Goal: Complete application form

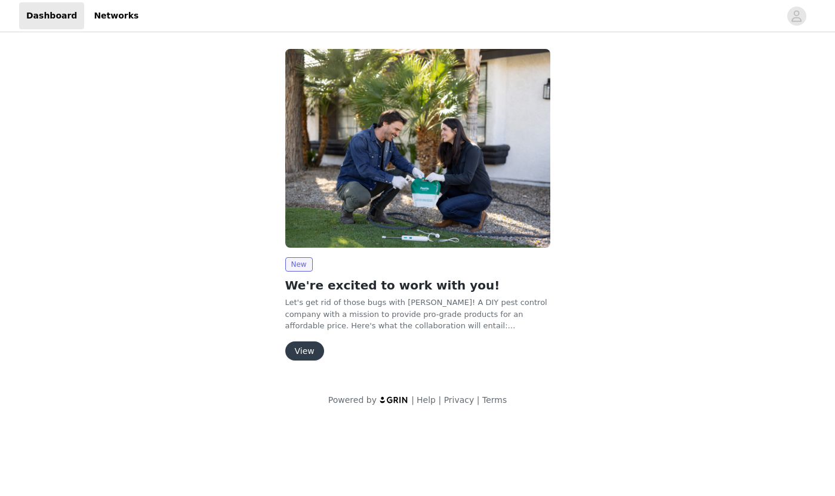
click at [305, 347] on button "View" at bounding box center [304, 350] width 39 height 19
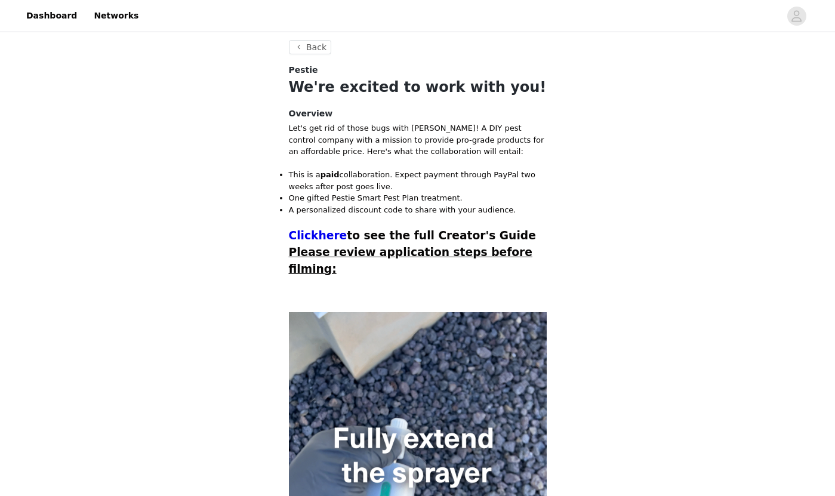
scroll to position [228, 0]
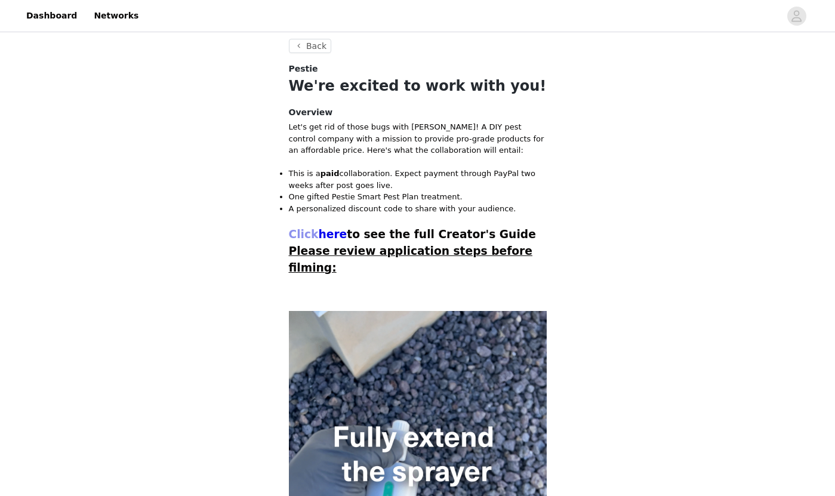
click at [313, 234] on span "Click" at bounding box center [304, 234] width 30 height 13
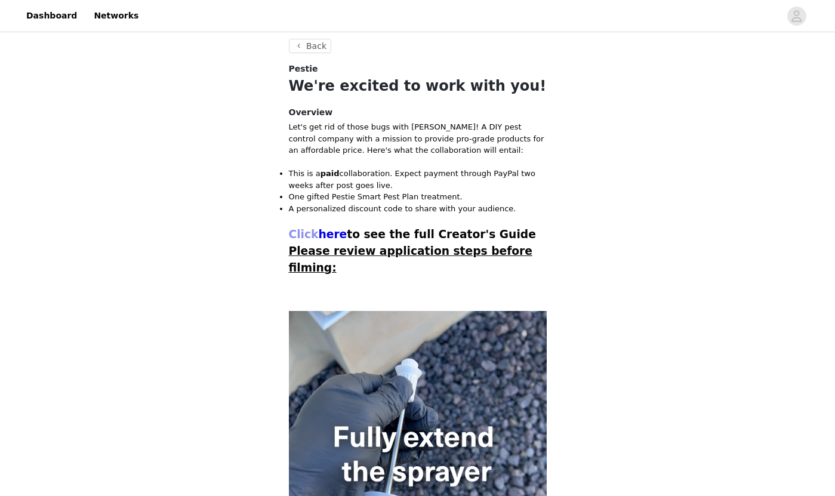
scroll to position [286, 0]
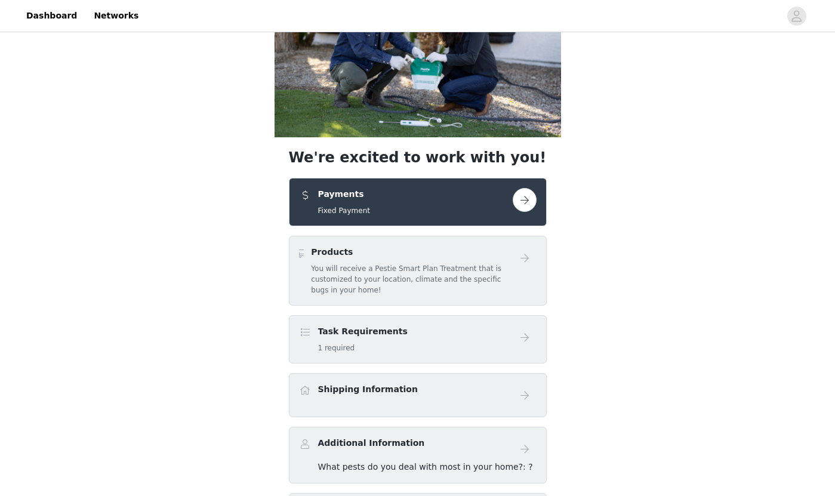
scroll to position [128, 0]
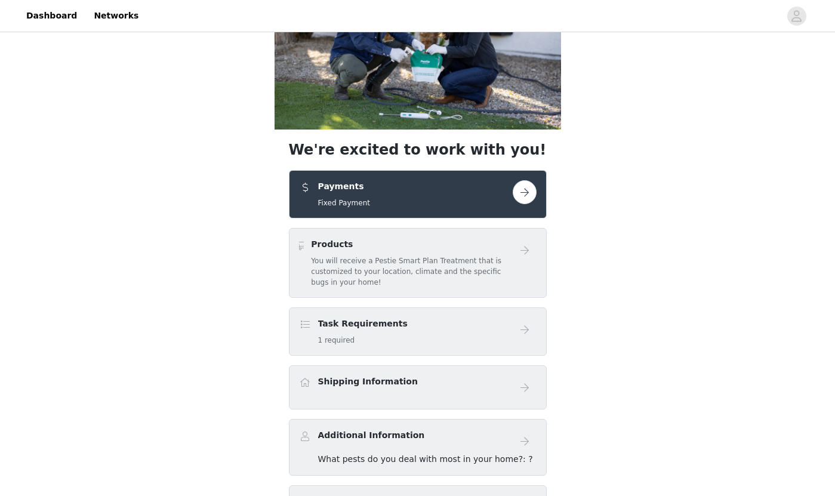
click at [525, 194] on button "button" at bounding box center [524, 192] width 24 height 24
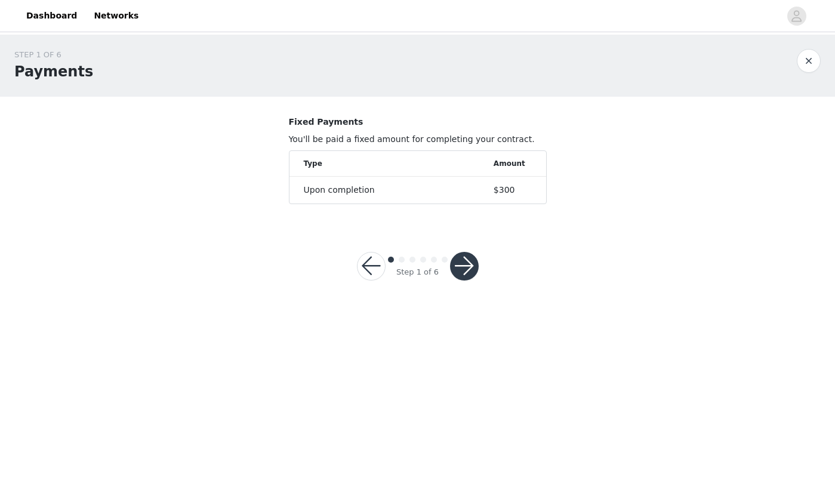
click at [468, 273] on button "button" at bounding box center [464, 266] width 29 height 29
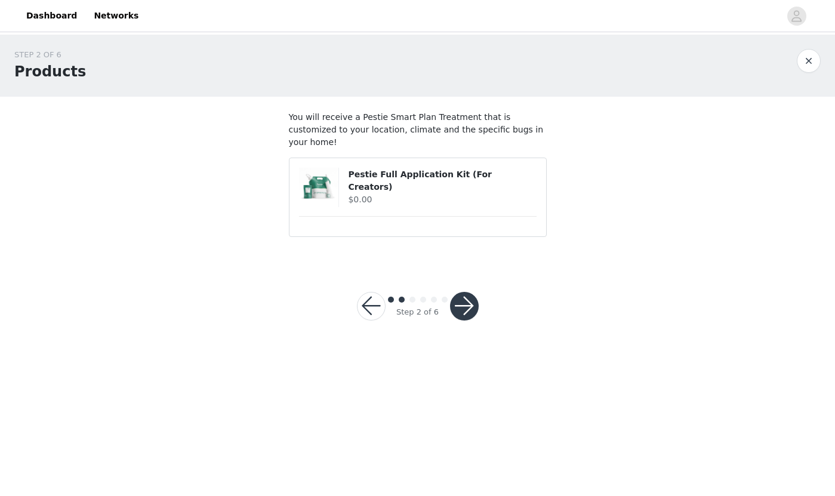
click at [472, 277] on div "Step 2 of 6" at bounding box center [417, 305] width 150 height 57
click at [472, 292] on button "button" at bounding box center [464, 306] width 29 height 29
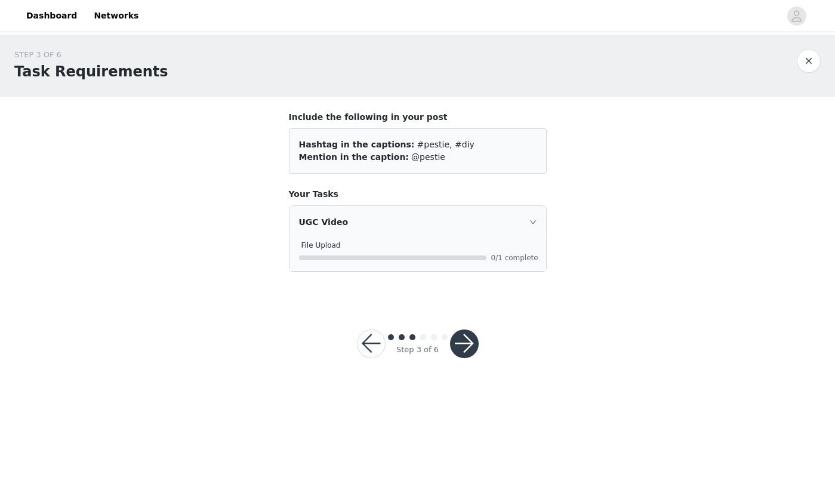
click at [472, 344] on button "button" at bounding box center [464, 343] width 29 height 29
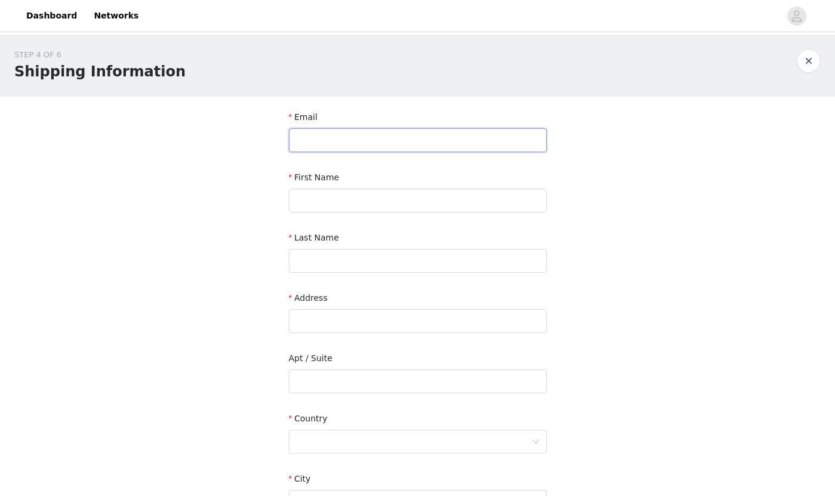
click at [339, 143] on input "text" at bounding box center [418, 140] width 258 height 24
type input "[PERSON_NAME][EMAIL_ADDRESS][DOMAIN_NAME]"
type input "[PERSON_NAME]"
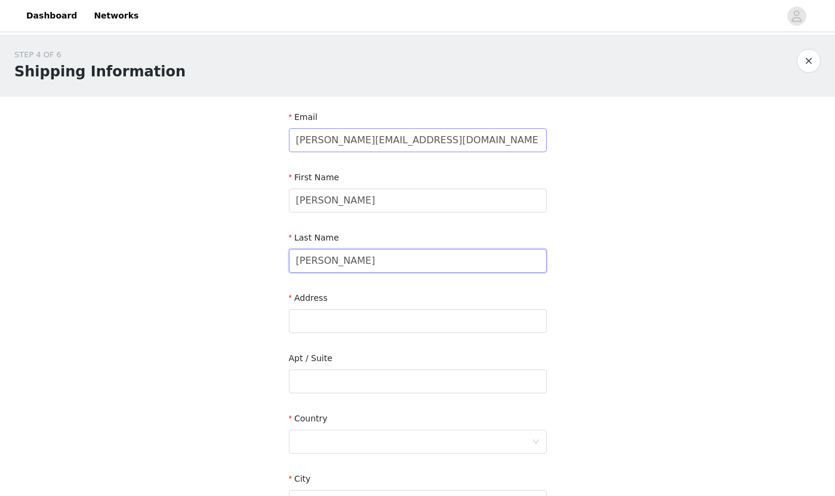
type input "[PERSON_NAME]"
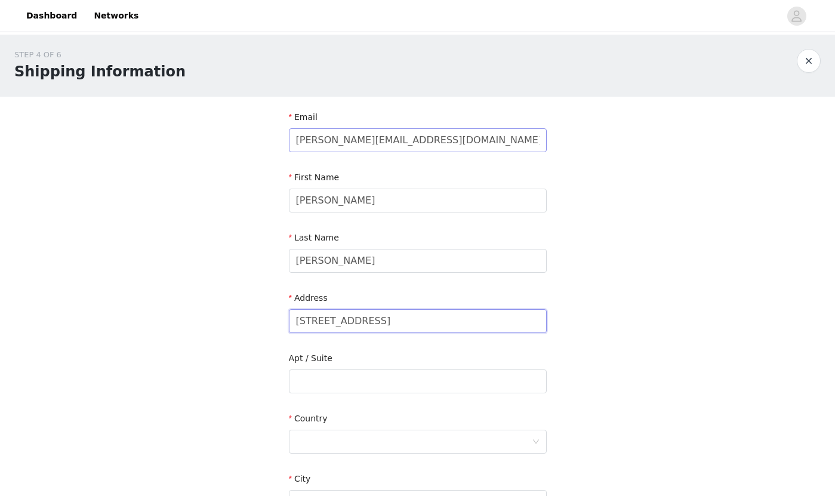
type input "[STREET_ADDRESS]"
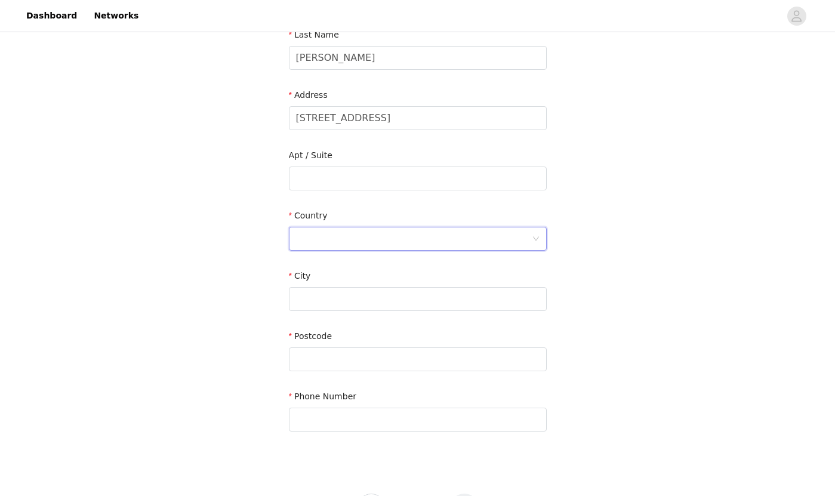
scroll to position [204, 0]
click at [352, 234] on div at bounding box center [414, 237] width 236 height 23
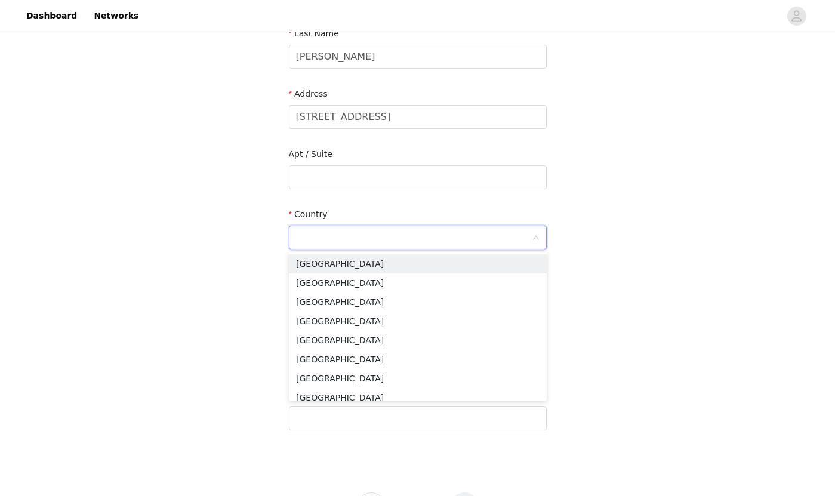
type input "U"
click at [333, 264] on li "[GEOGRAPHIC_DATA]" at bounding box center [418, 263] width 258 height 19
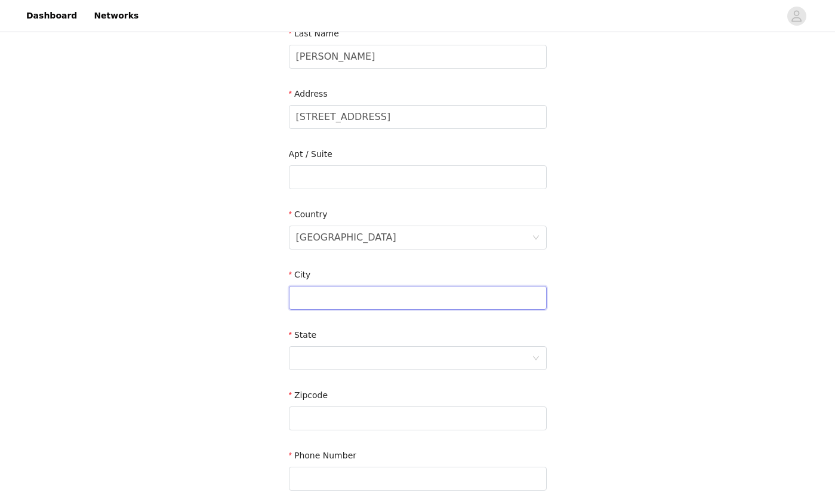
click at [313, 304] on input "text" at bounding box center [418, 298] width 258 height 24
type input "[GEOGRAPHIC_DATA]"
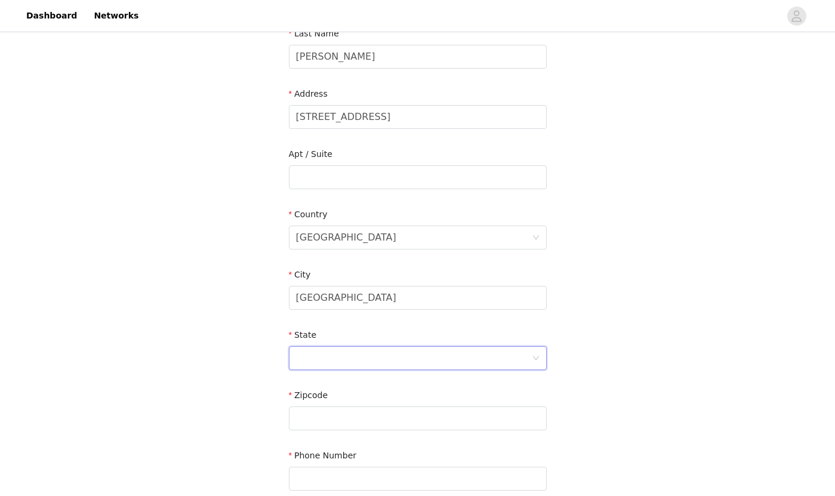
click at [343, 363] on div at bounding box center [414, 358] width 236 height 23
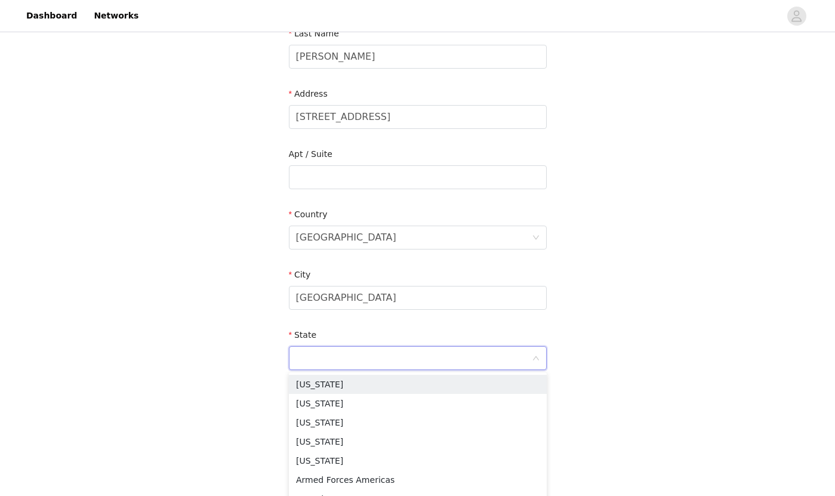
type input "t"
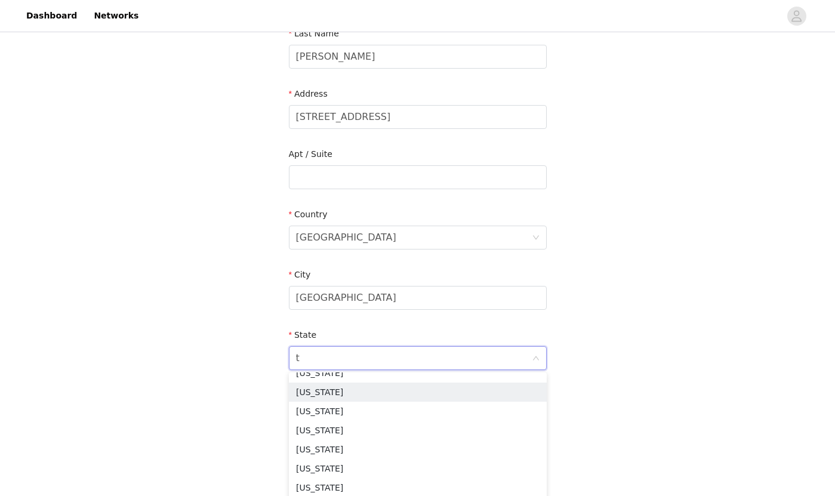
scroll to position [214, 0]
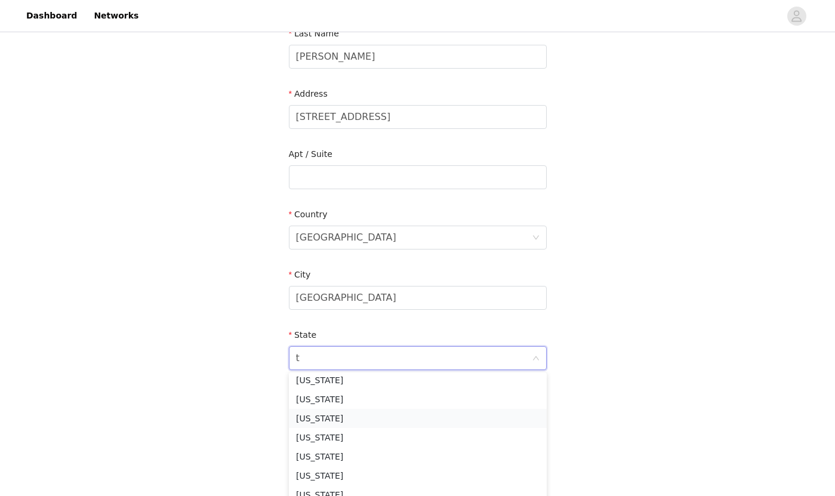
click at [336, 421] on li "[US_STATE]" at bounding box center [418, 418] width 258 height 19
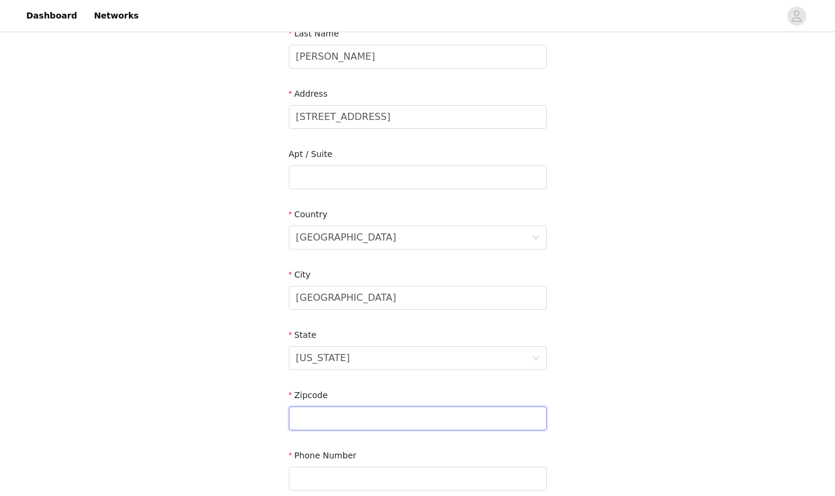
click at [323, 417] on input "text" at bounding box center [418, 418] width 258 height 24
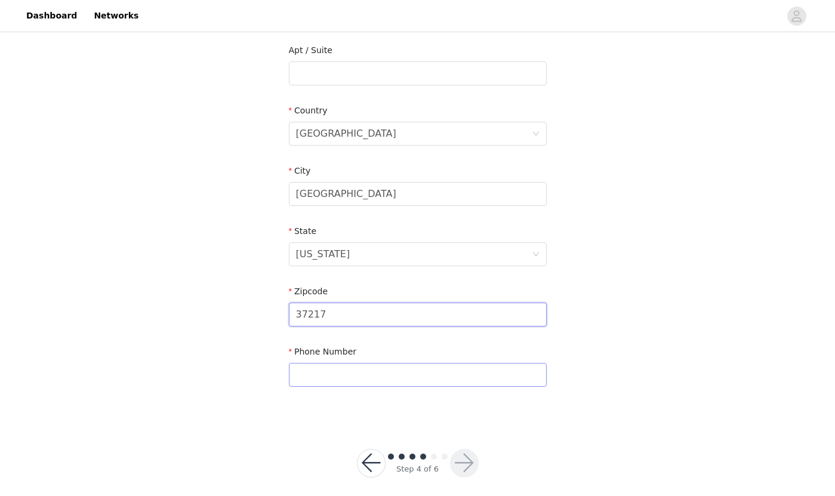
scroll to position [307, 0]
type input "37217"
click at [324, 373] on input "text" at bounding box center [418, 376] width 258 height 24
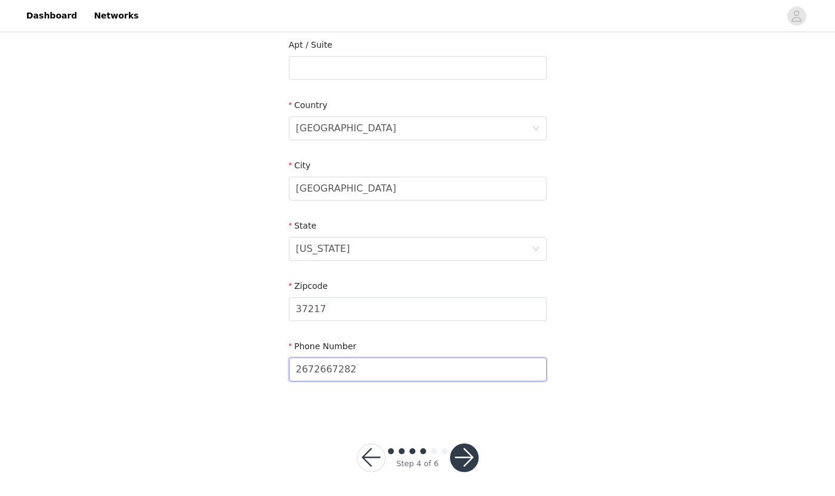
type input "2672667282"
click at [464, 458] on button "button" at bounding box center [464, 457] width 29 height 29
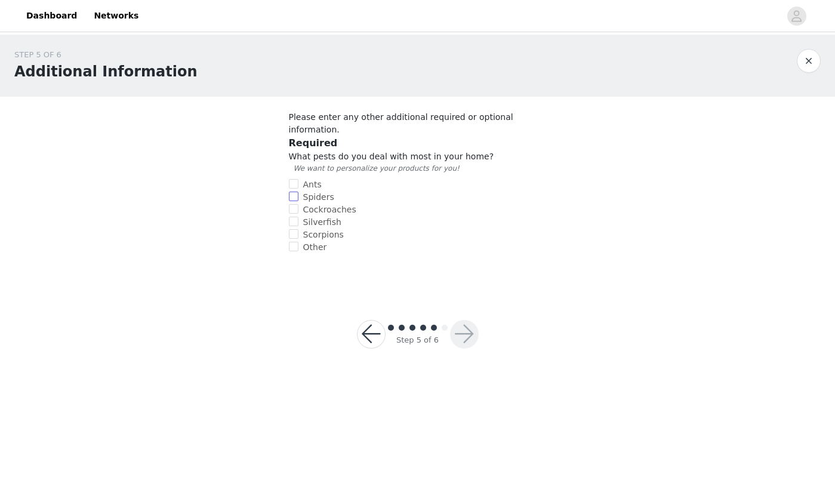
click at [295, 191] on input "Spiders" at bounding box center [294, 196] width 10 height 10
checkbox input "true"
drag, startPoint x: 294, startPoint y: 233, endPoint x: 297, endPoint y: 220, distance: 13.5
click at [294, 242] on input "Other" at bounding box center [294, 247] width 10 height 10
checkbox input "true"
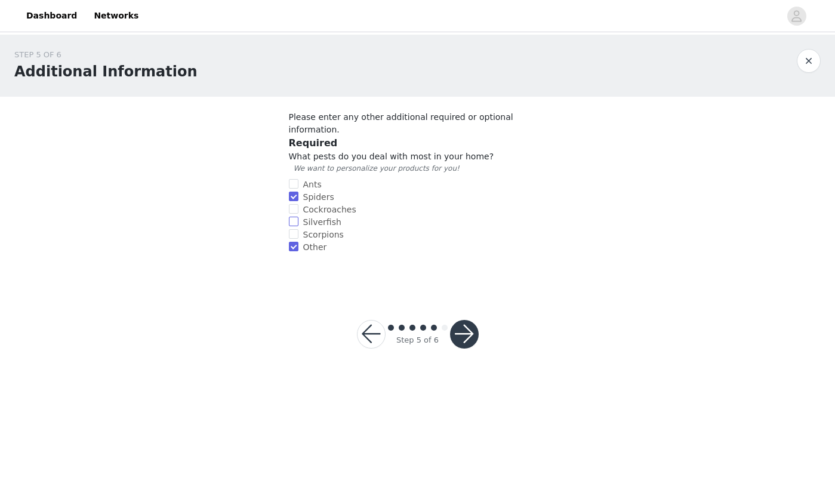
click at [295, 217] on input "Silverfish" at bounding box center [294, 222] width 10 height 10
checkbox input "true"
click at [292, 179] on input "Ants" at bounding box center [294, 184] width 10 height 10
checkbox input "true"
click at [461, 320] on button "button" at bounding box center [464, 334] width 29 height 29
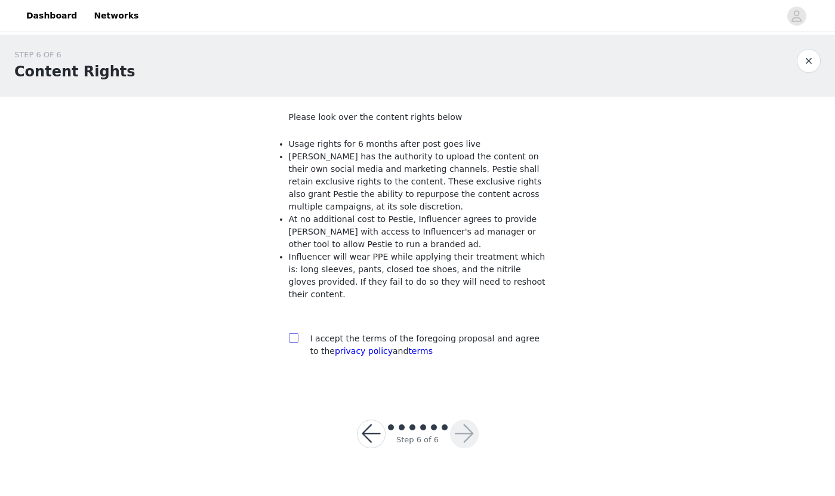
click at [292, 339] on input "checkbox" at bounding box center [293, 337] width 8 height 8
checkbox input "true"
click at [468, 438] on button "button" at bounding box center [464, 433] width 29 height 29
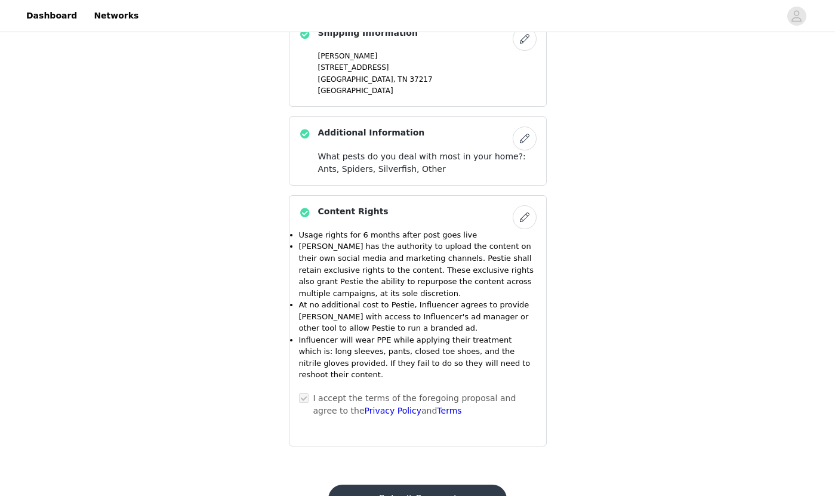
scroll to position [570, 0]
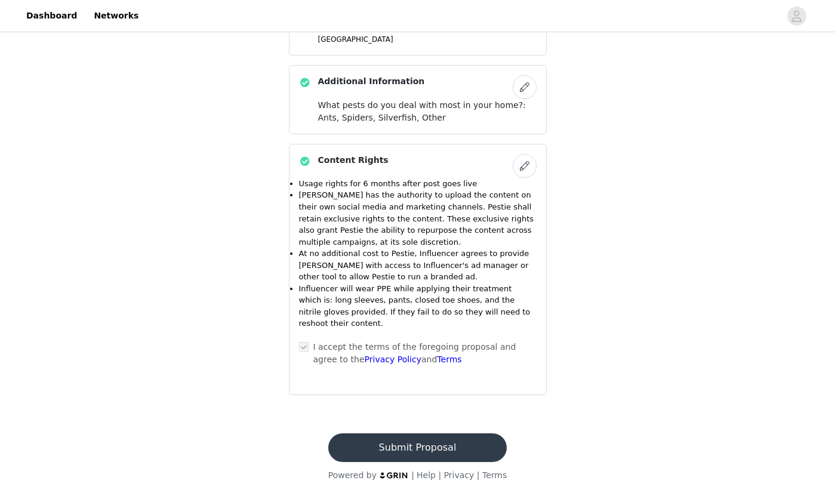
click at [453, 449] on button "Submit Proposal" at bounding box center [417, 447] width 178 height 29
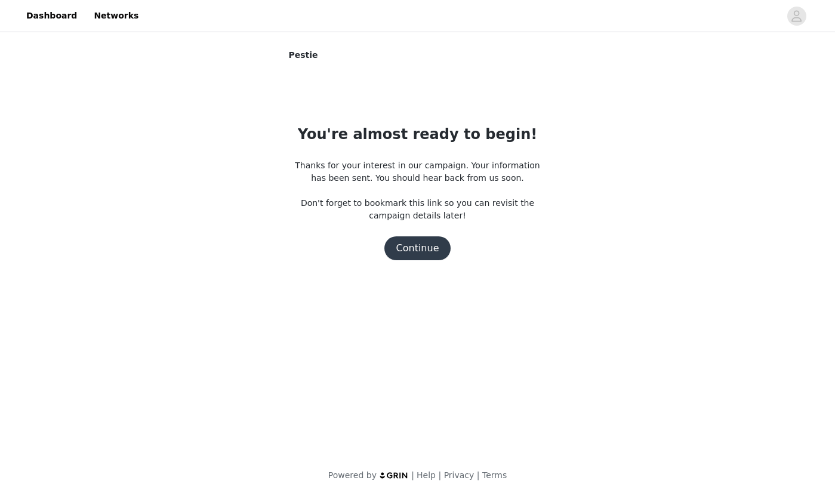
scroll to position [0, 0]
click at [419, 259] on button "Continue" at bounding box center [417, 248] width 67 height 24
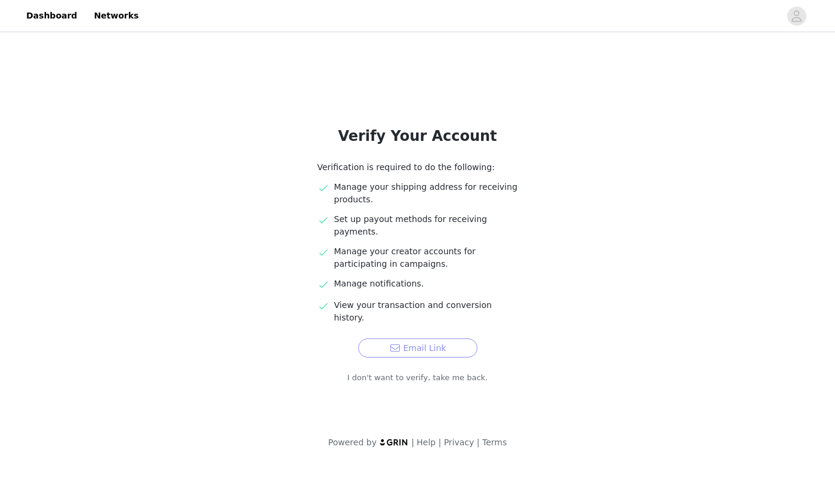
click at [434, 338] on button "Email Link" at bounding box center [417, 347] width 119 height 19
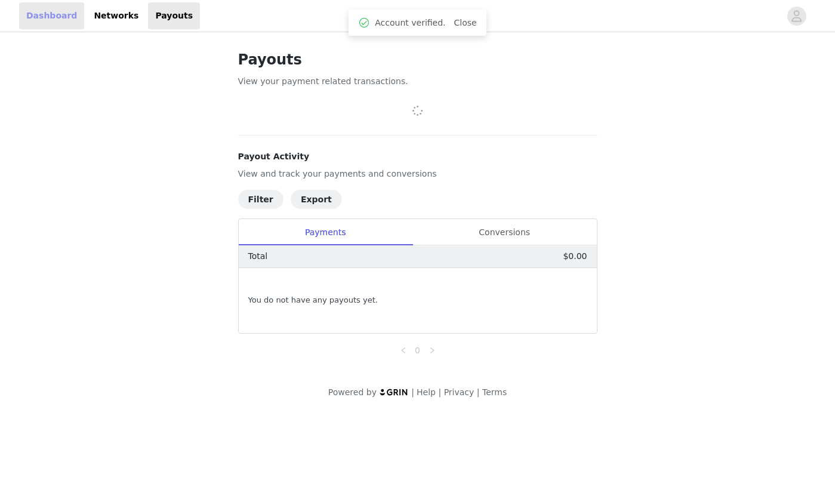
click at [45, 14] on link "Dashboard" at bounding box center [51, 15] width 65 height 27
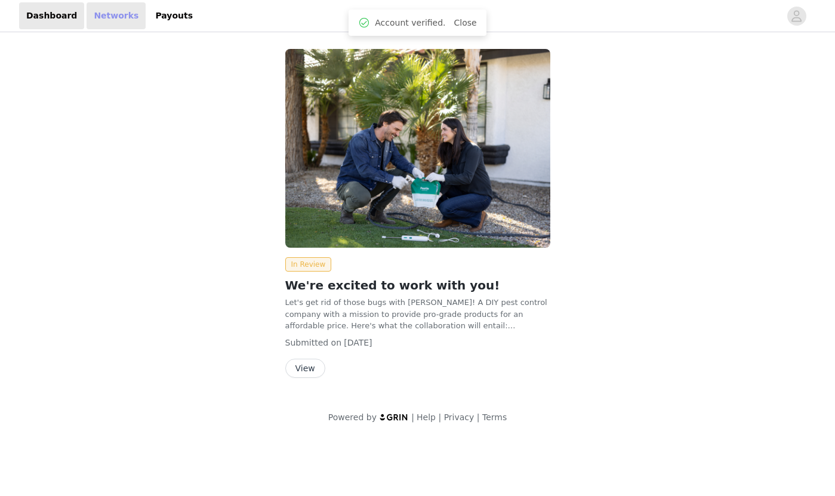
click at [118, 21] on link "Networks" at bounding box center [115, 15] width 59 height 27
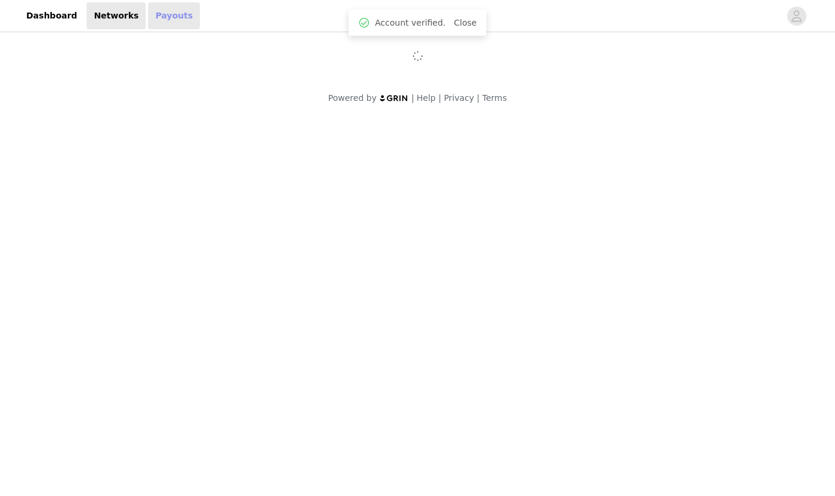
click at [163, 16] on link "Payouts" at bounding box center [174, 15] width 52 height 27
